Goal: Check status: Check status

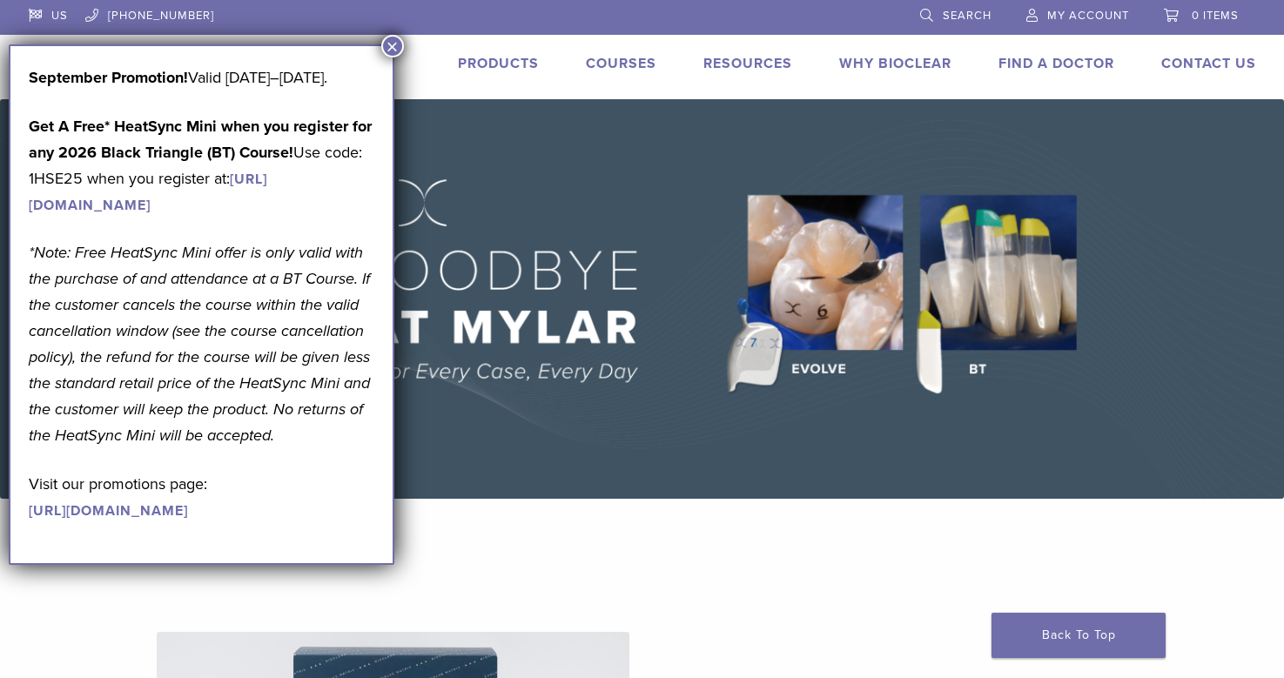
click at [1080, 14] on span "My Account" at bounding box center [1088, 16] width 82 height 14
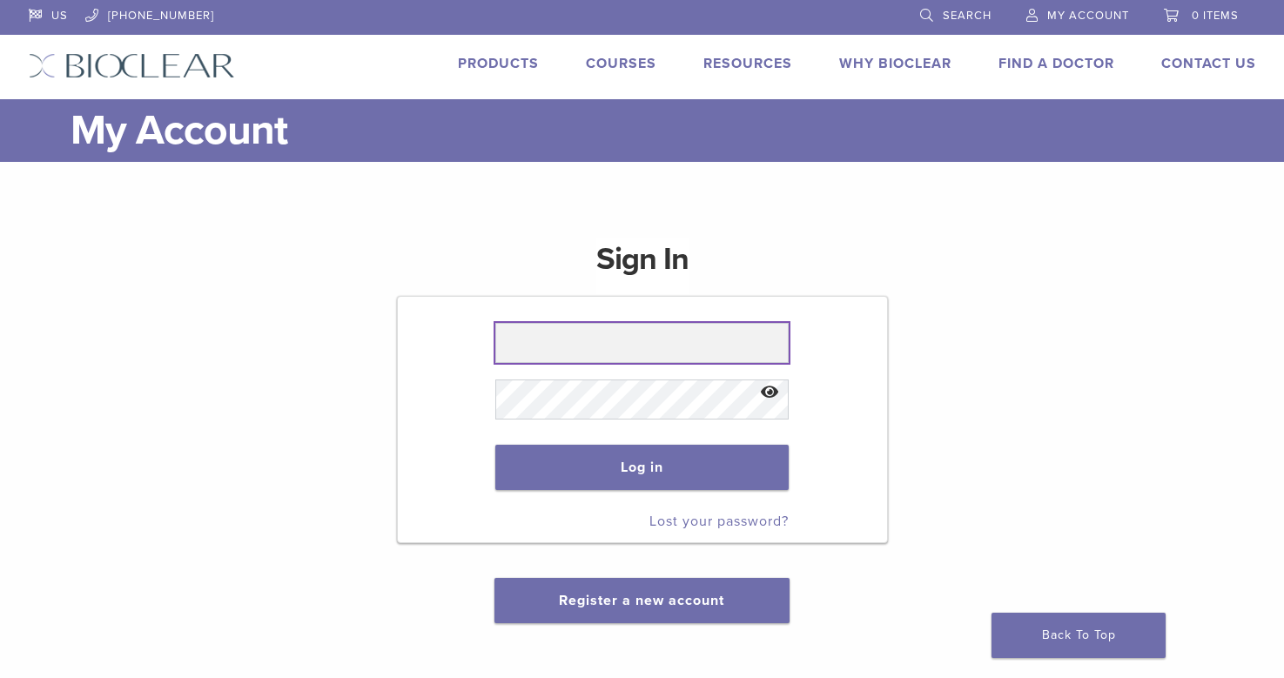
click at [548, 346] on input "text" at bounding box center [641, 343] width 293 height 40
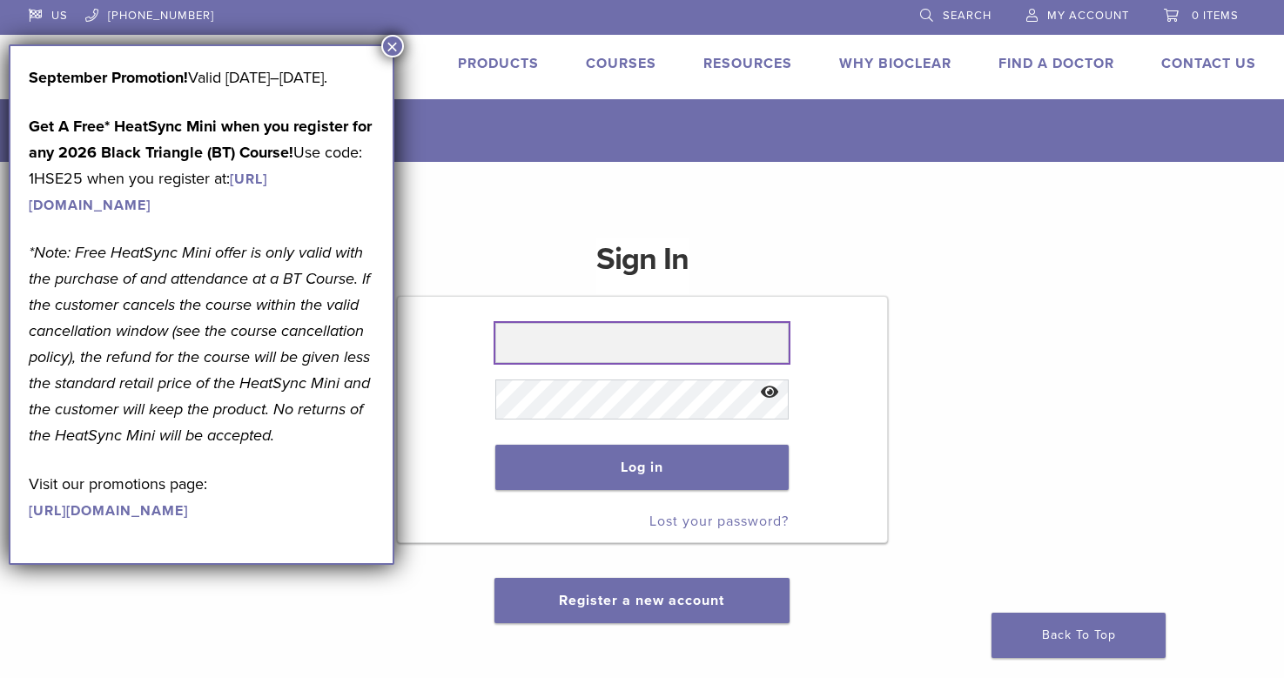
click at [617, 343] on input "text" at bounding box center [641, 343] width 293 height 40
type input "**********"
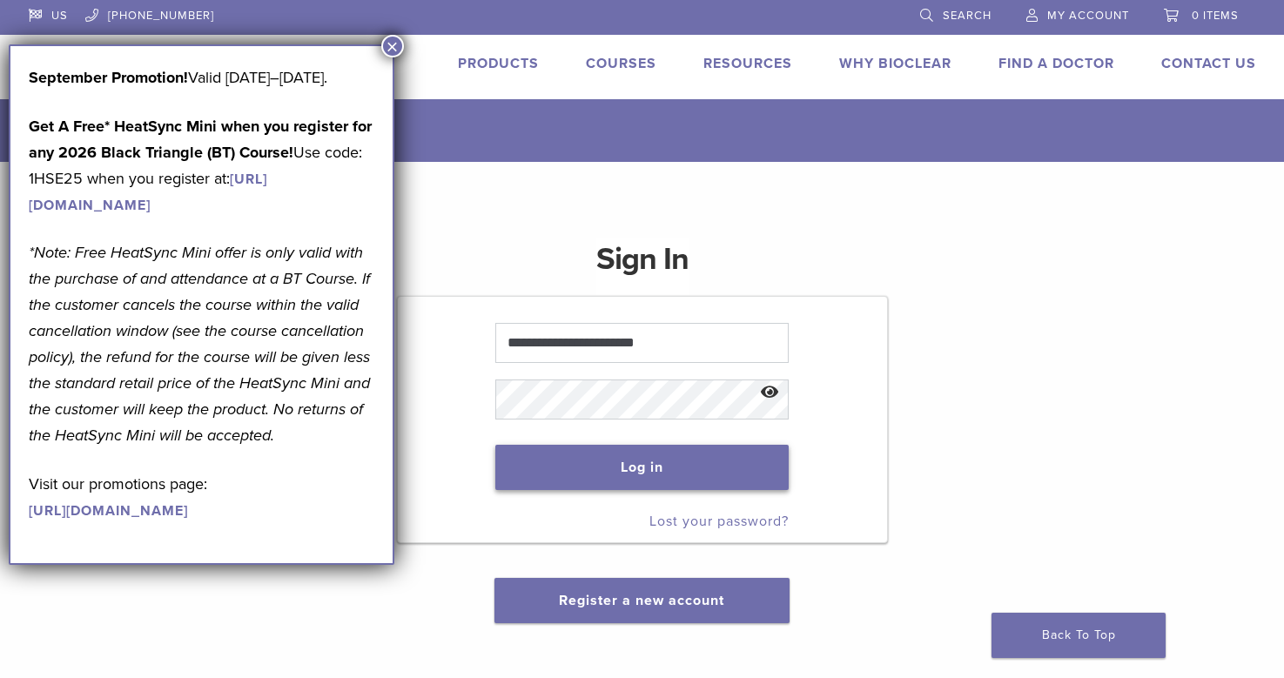
click at [611, 467] on button "Log in" at bounding box center [641, 467] width 293 height 45
click at [389, 46] on button "×" at bounding box center [392, 46] width 23 height 23
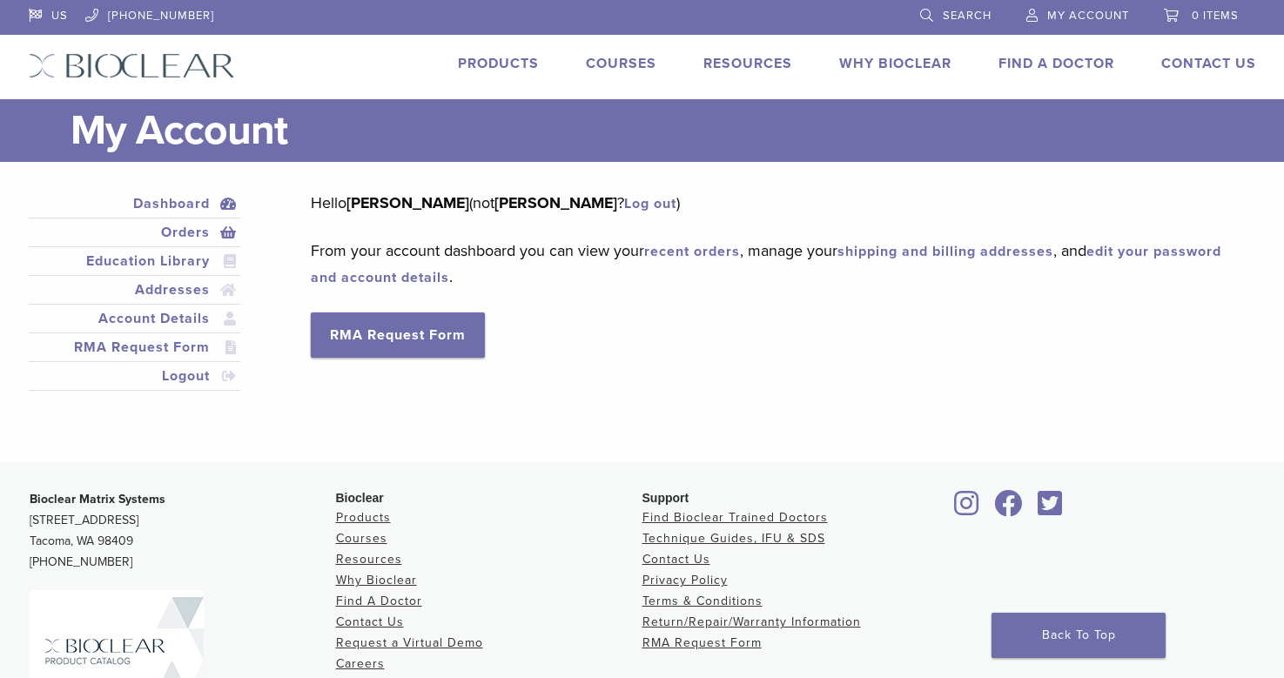
click at [178, 229] on link "Orders" at bounding box center [134, 232] width 205 height 21
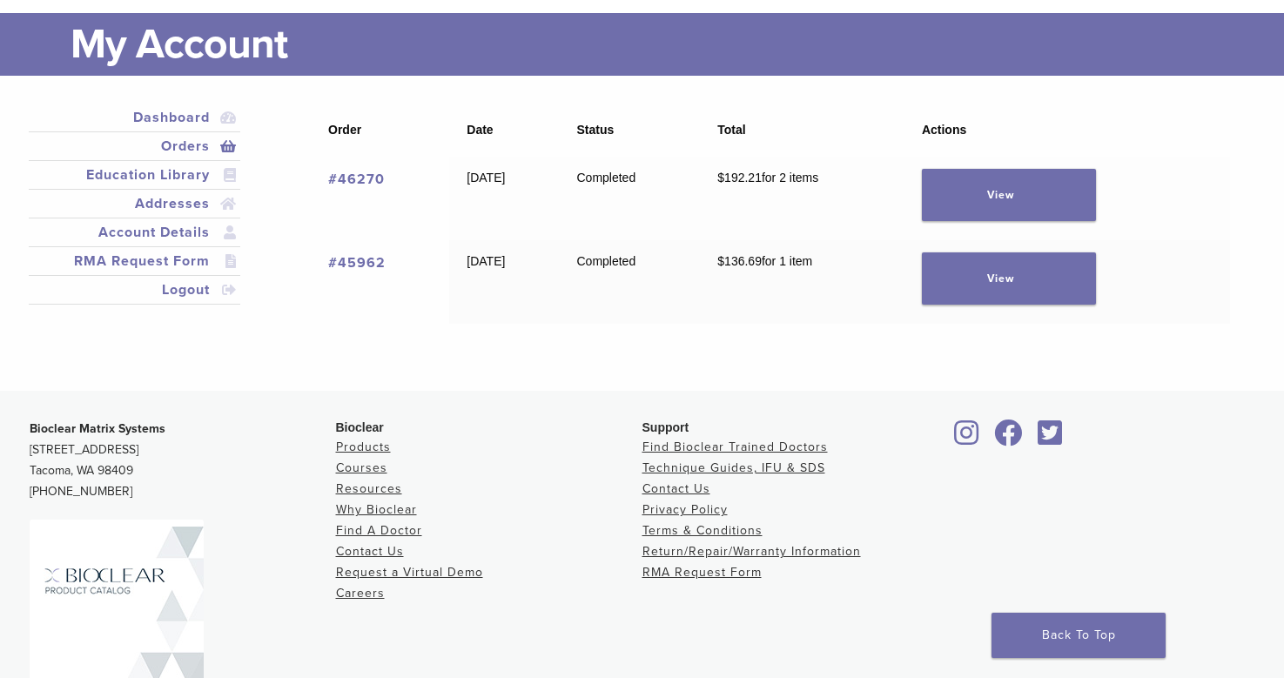
scroll to position [71, 0]
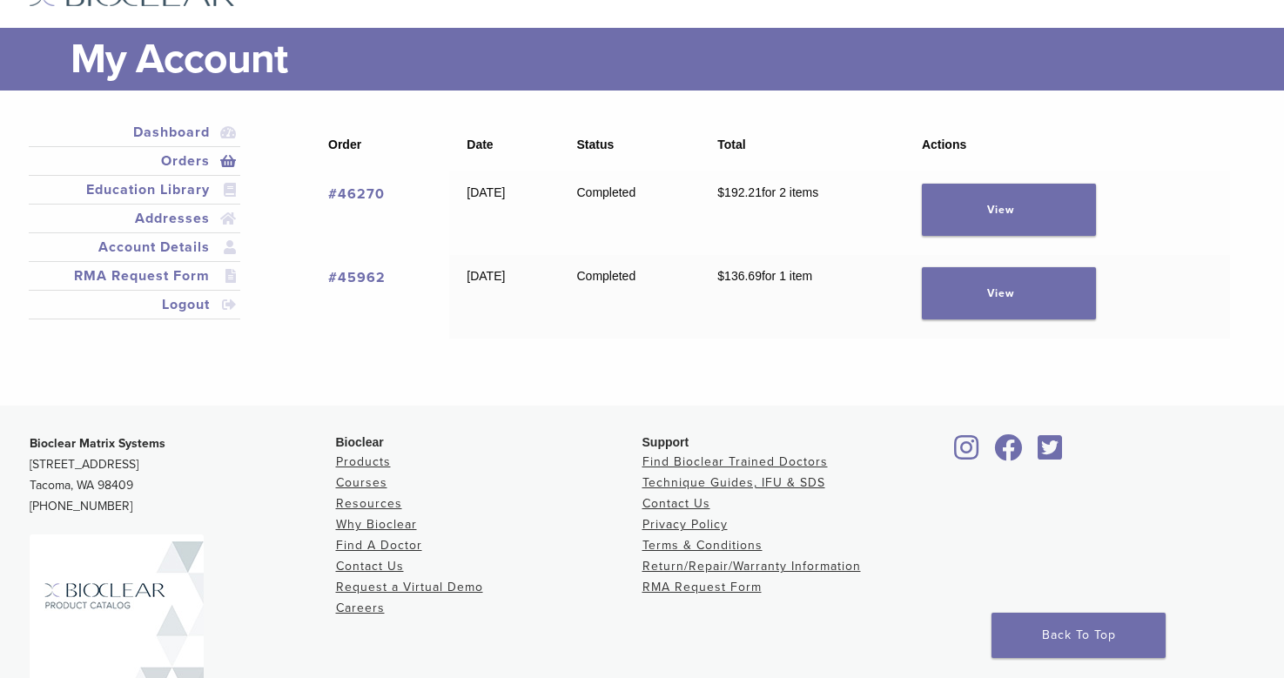
click at [357, 283] on link "#45962" at bounding box center [356, 277] width 57 height 17
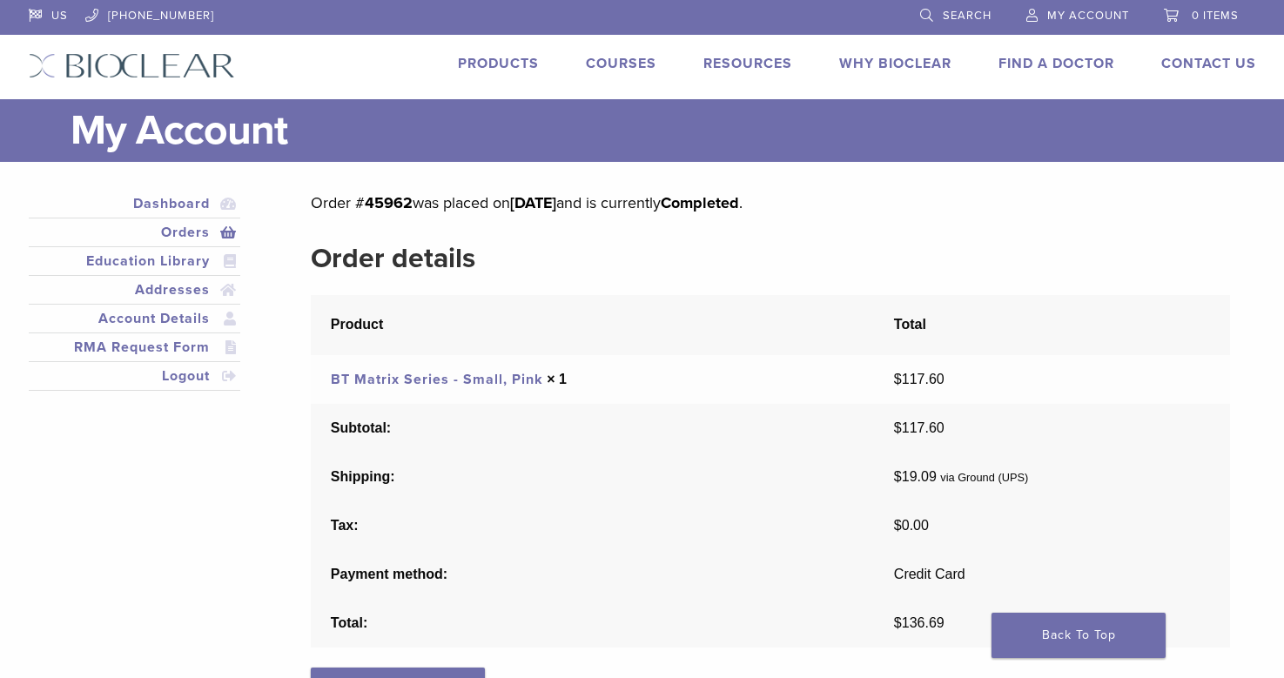
click at [182, 232] on link "Orders" at bounding box center [134, 232] width 205 height 21
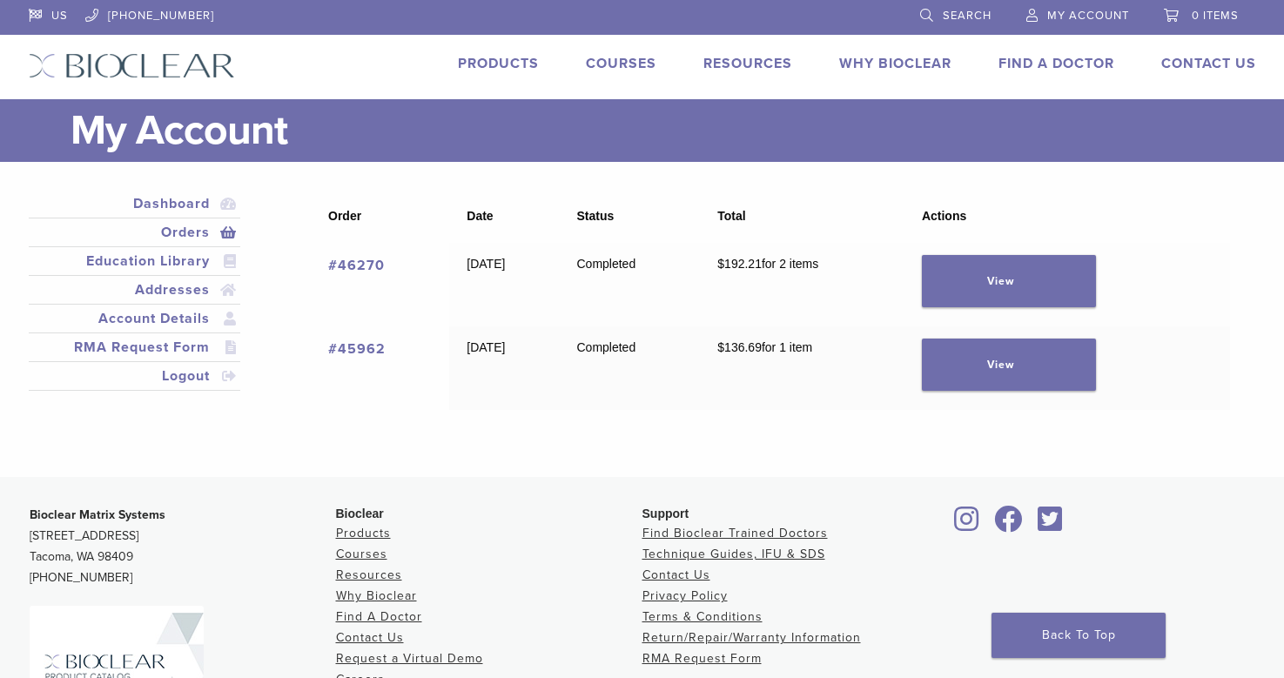
click at [363, 265] on link "#46270" at bounding box center [356, 265] width 57 height 17
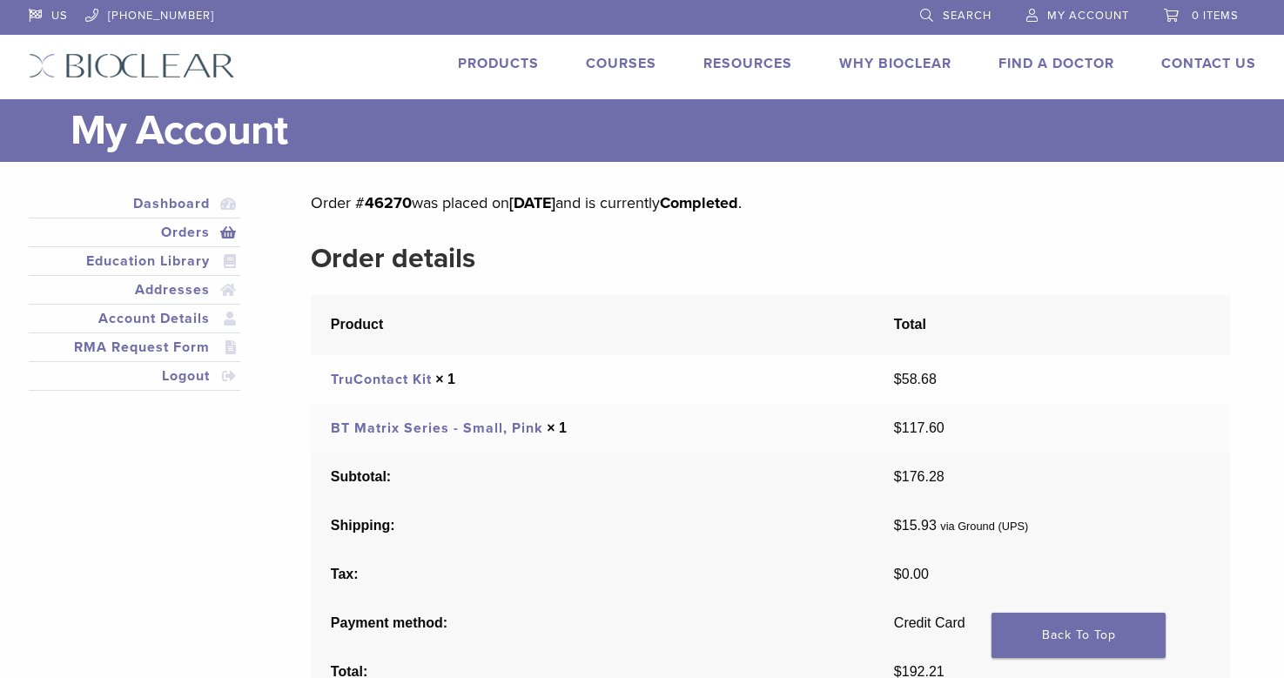
click at [186, 228] on link "Orders" at bounding box center [134, 232] width 205 height 21
